Goal: Navigation & Orientation: Find specific page/section

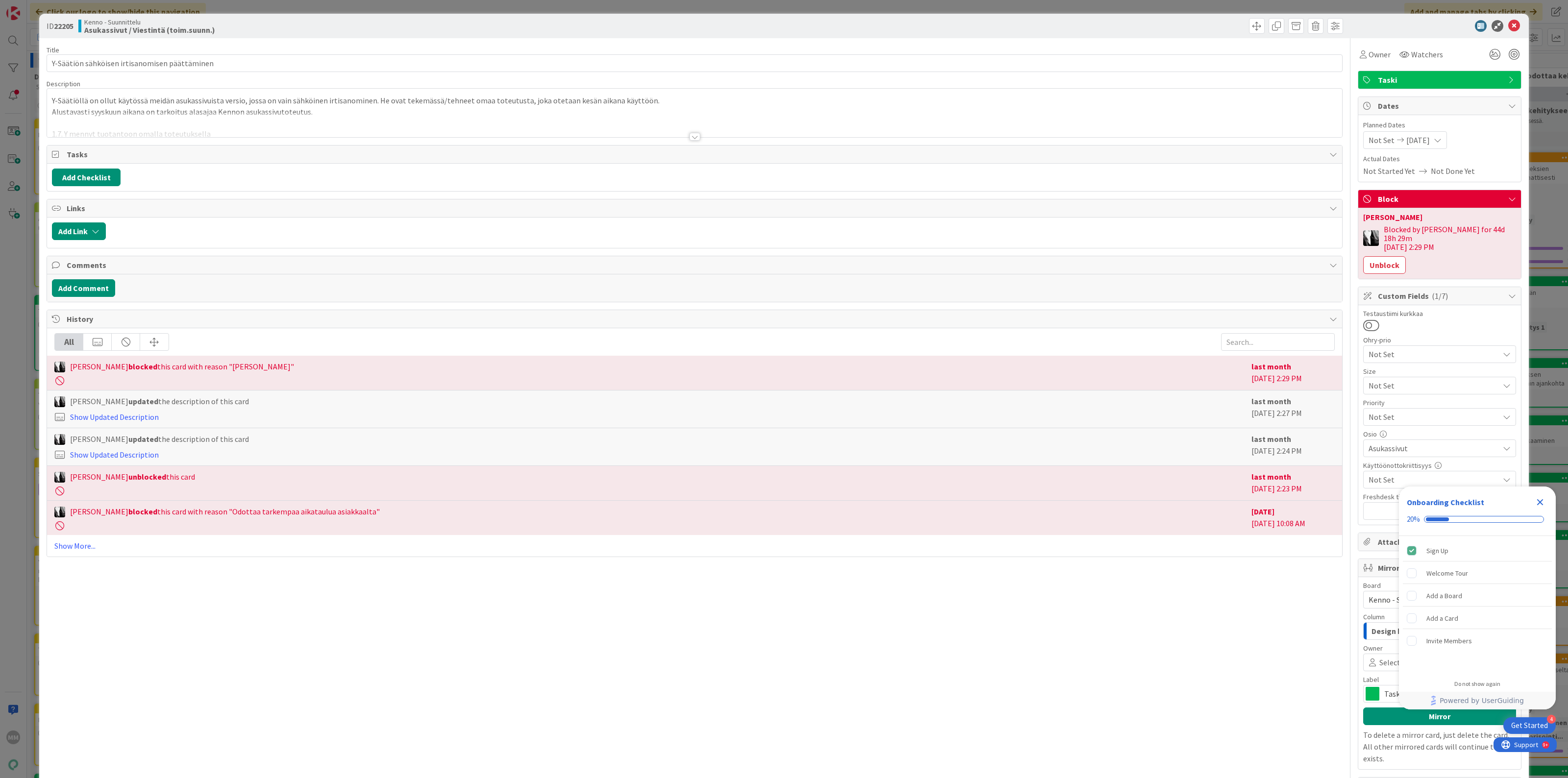
click at [1542, 505] on icon "Close Checklist" at bounding box center [1540, 501] width 6 height 6
click at [691, 138] on div at bounding box center [695, 136] width 11 height 8
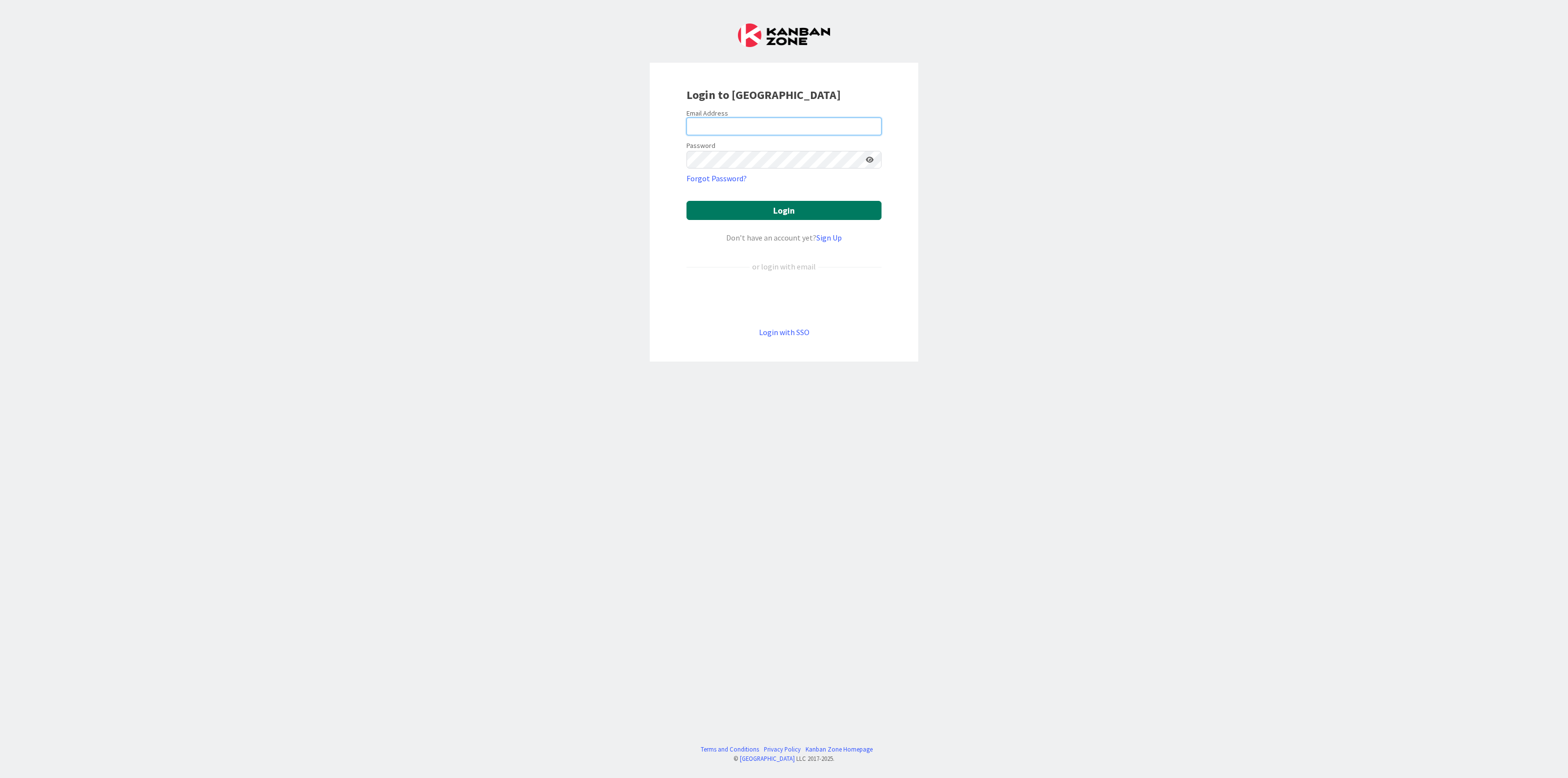
type input "[EMAIL_ADDRESS][PERSON_NAME][PERSON_NAME][DOMAIN_NAME]"
click at [778, 209] on button "Login" at bounding box center [784, 210] width 195 height 19
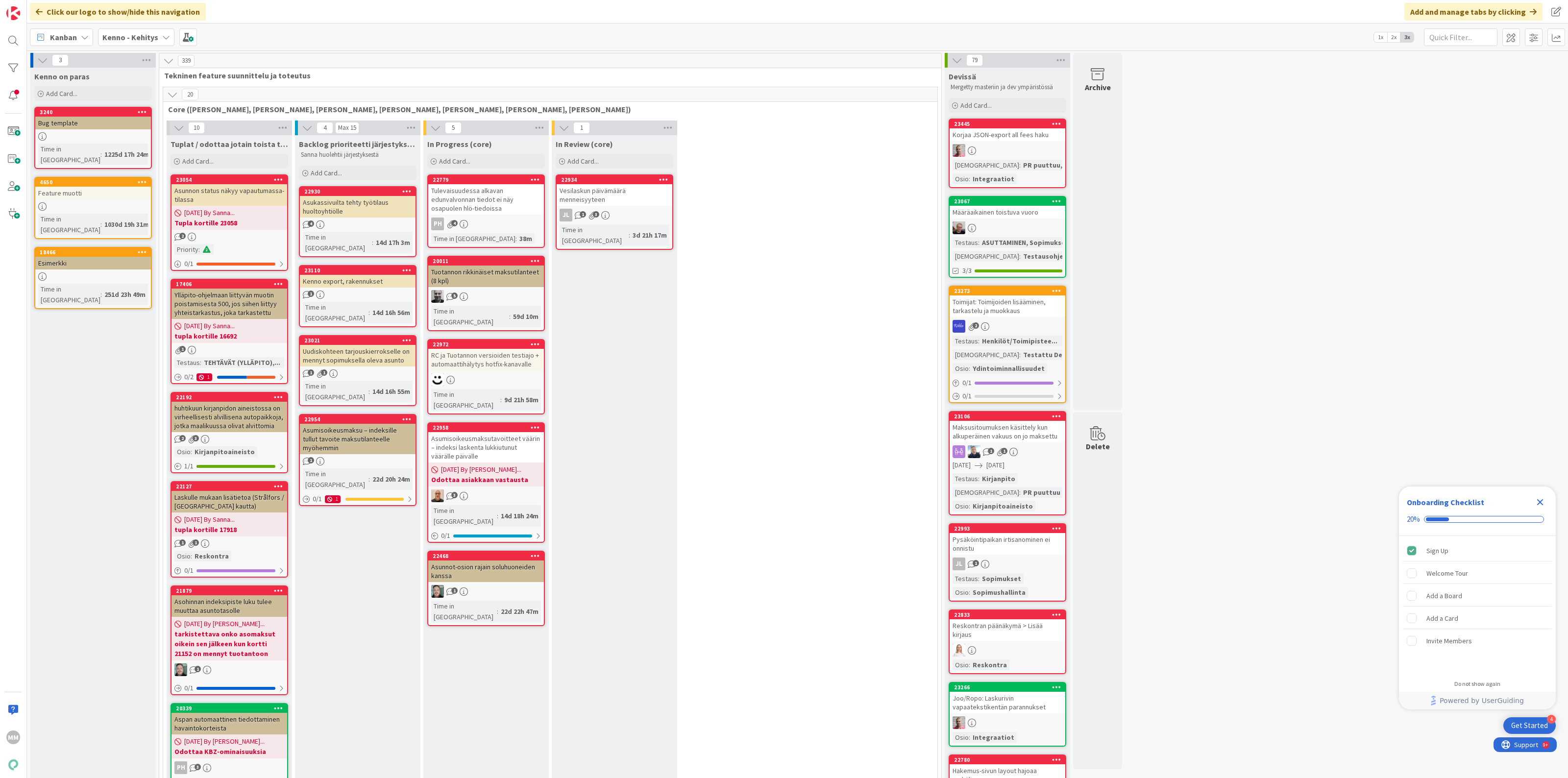
click at [158, 43] on div "Kenno - Kehitys" at bounding box center [136, 37] width 76 height 18
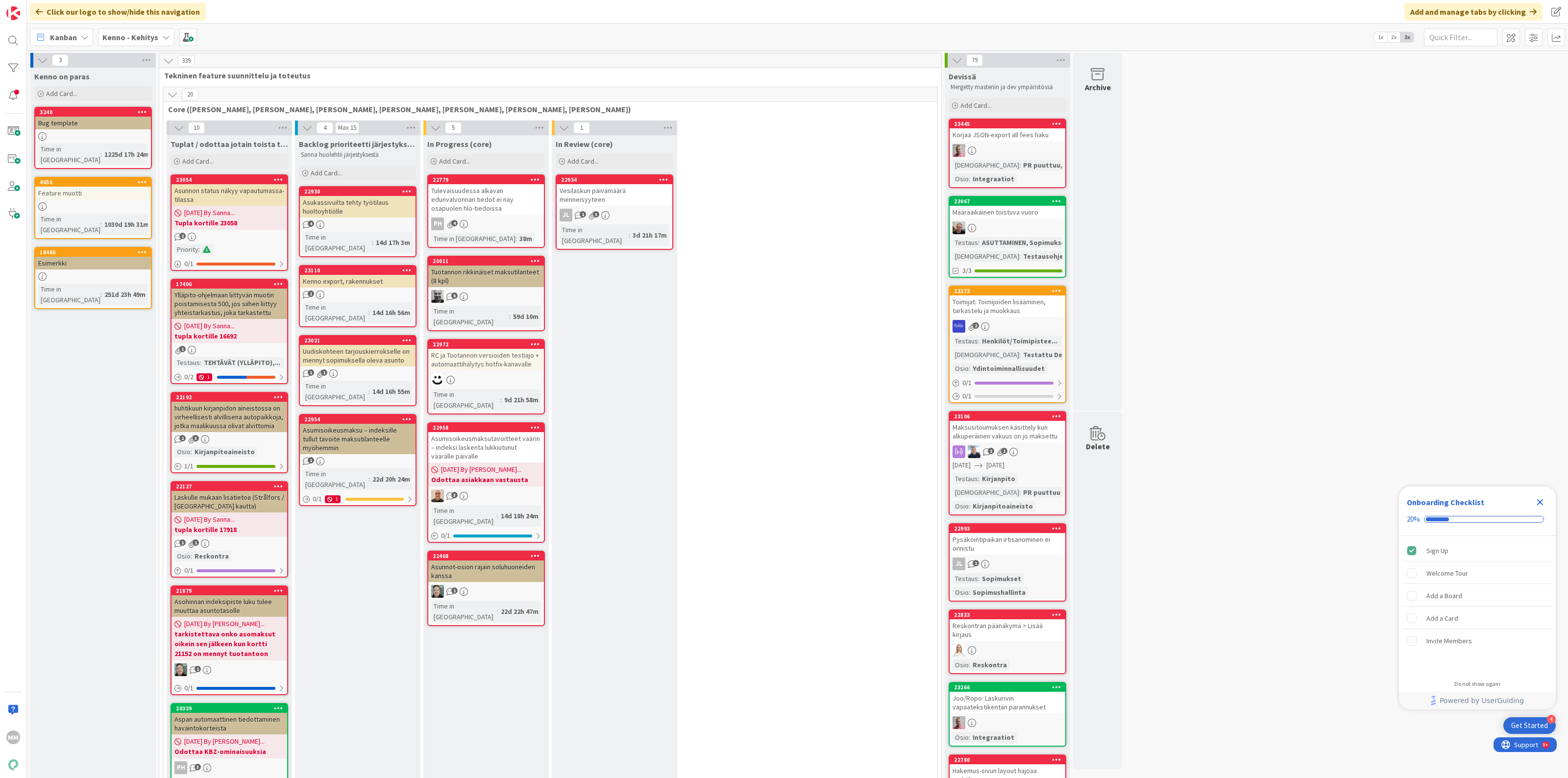
click at [146, 37] on b "Kenno - Kehitys" at bounding box center [130, 37] width 56 height 9
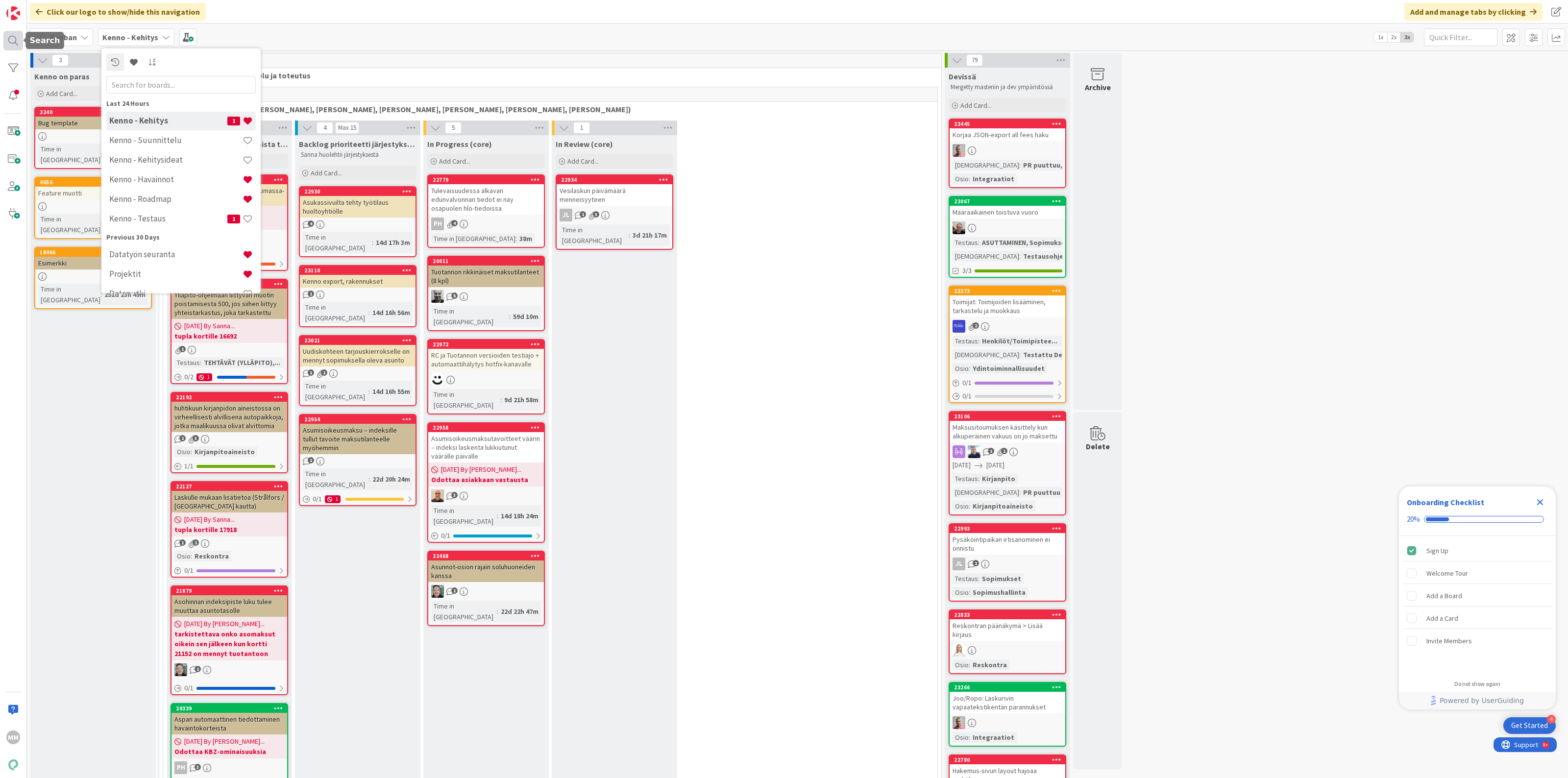
click at [11, 38] on div at bounding box center [13, 40] width 20 height 20
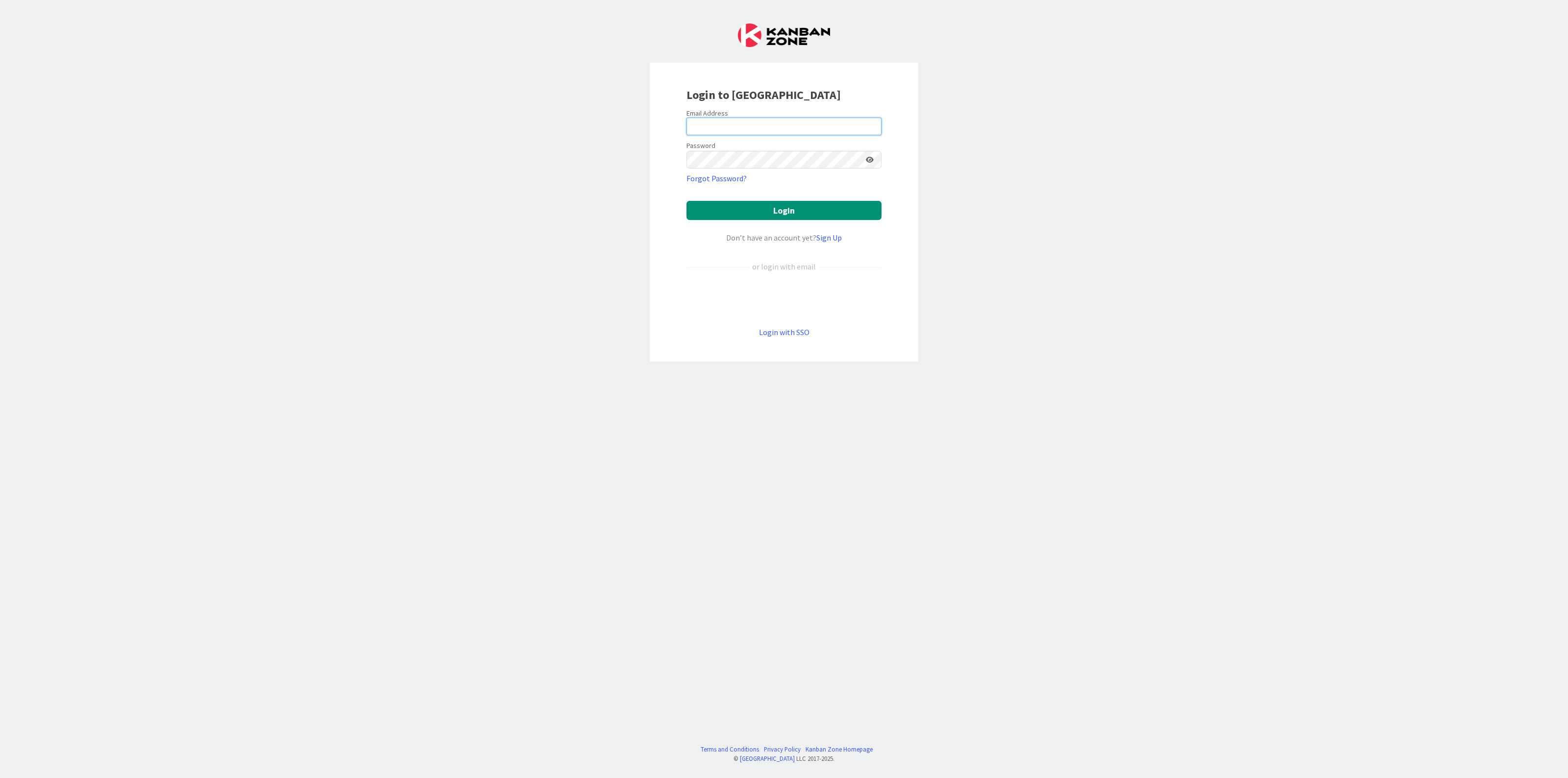
type input "[EMAIL_ADDRESS][PERSON_NAME][PERSON_NAME][DOMAIN_NAME]"
click at [798, 212] on button "Login" at bounding box center [784, 210] width 195 height 19
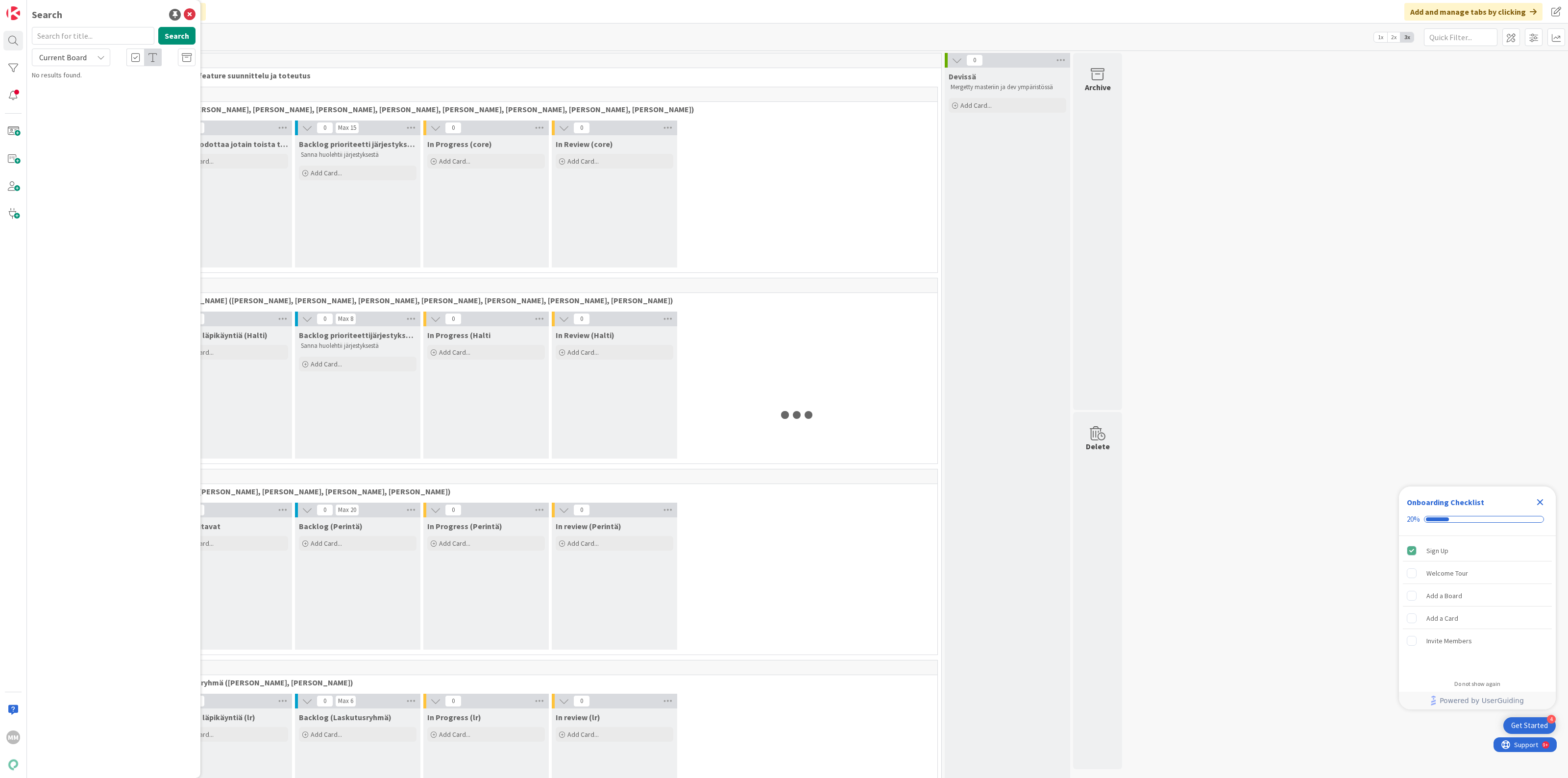
click at [190, 9] on icon at bounding box center [190, 15] width 12 height 12
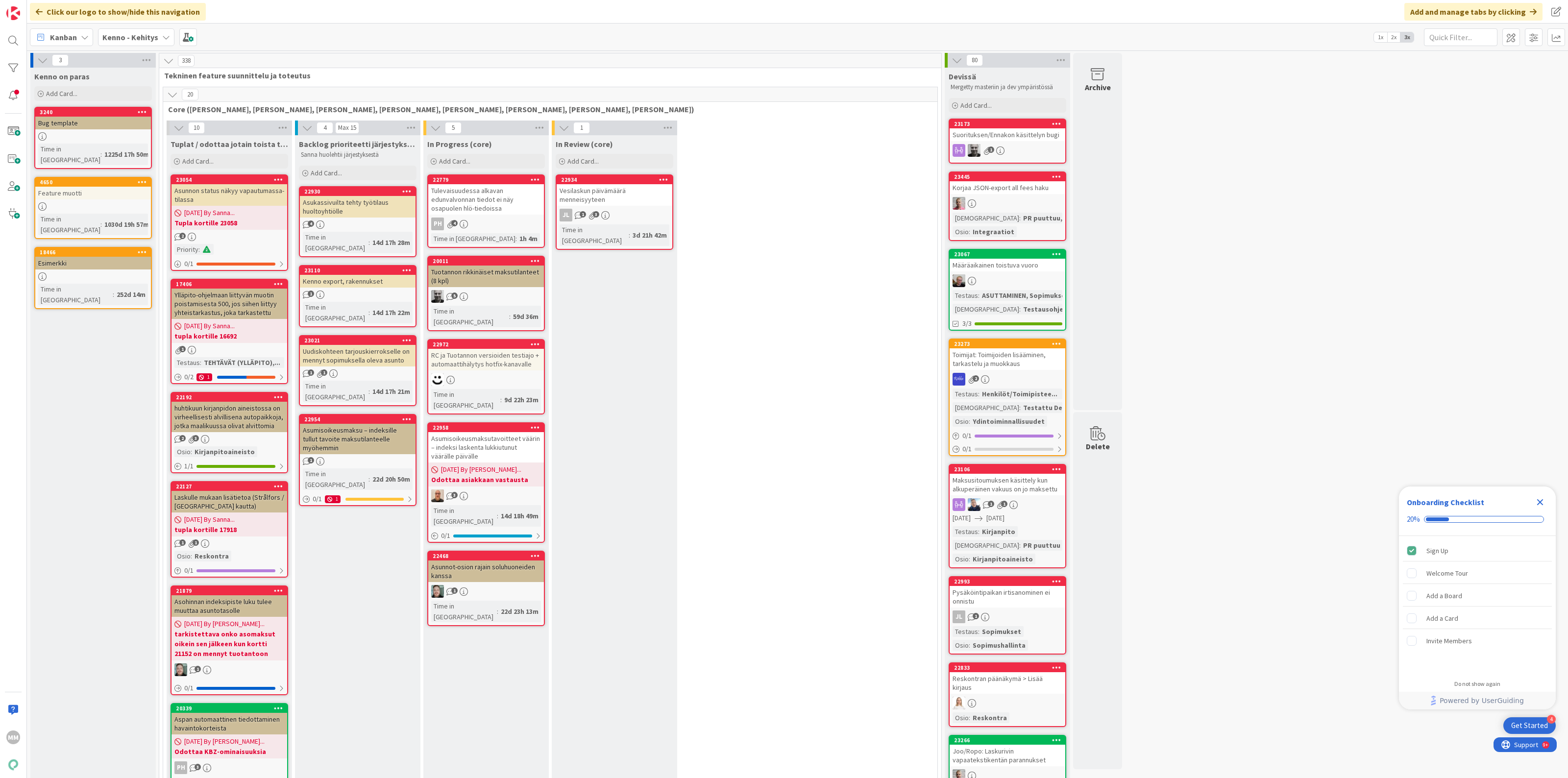
click at [132, 39] on b "Kenno - Kehitys" at bounding box center [130, 37] width 56 height 9
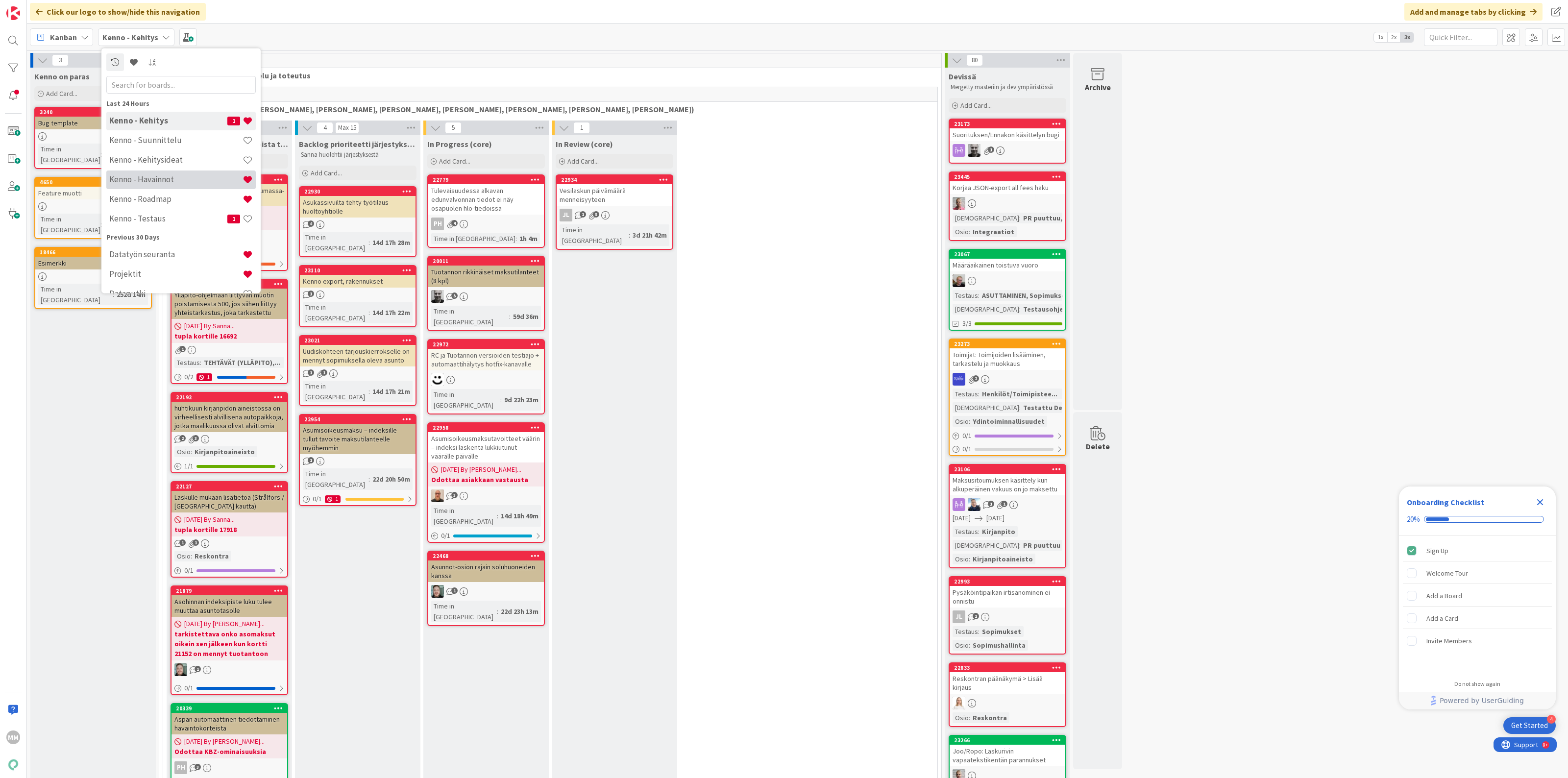
click at [171, 176] on h4 "Kenno - Havainnot" at bounding box center [176, 178] width 133 height 9
